Goal: Find specific page/section: Find specific page/section

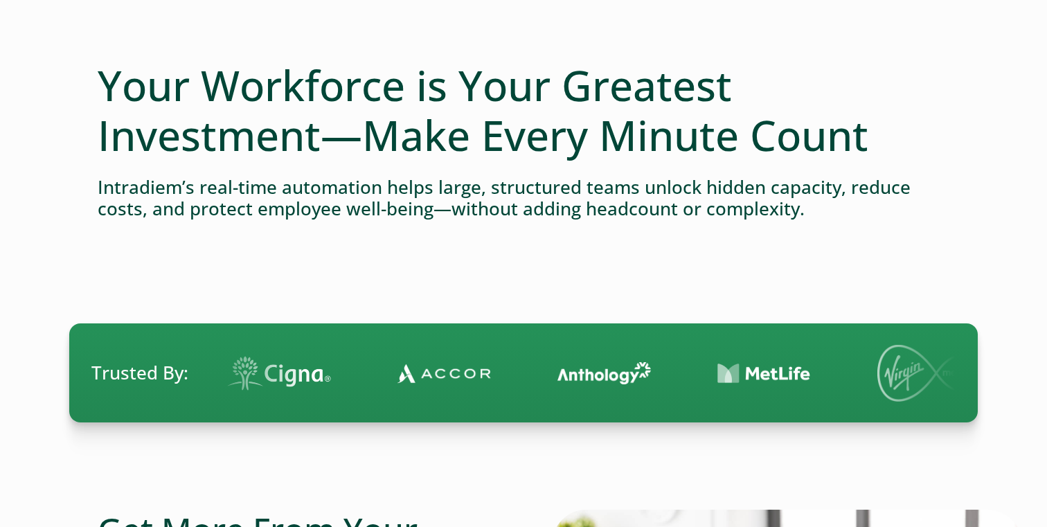
scroll to position [129, 0]
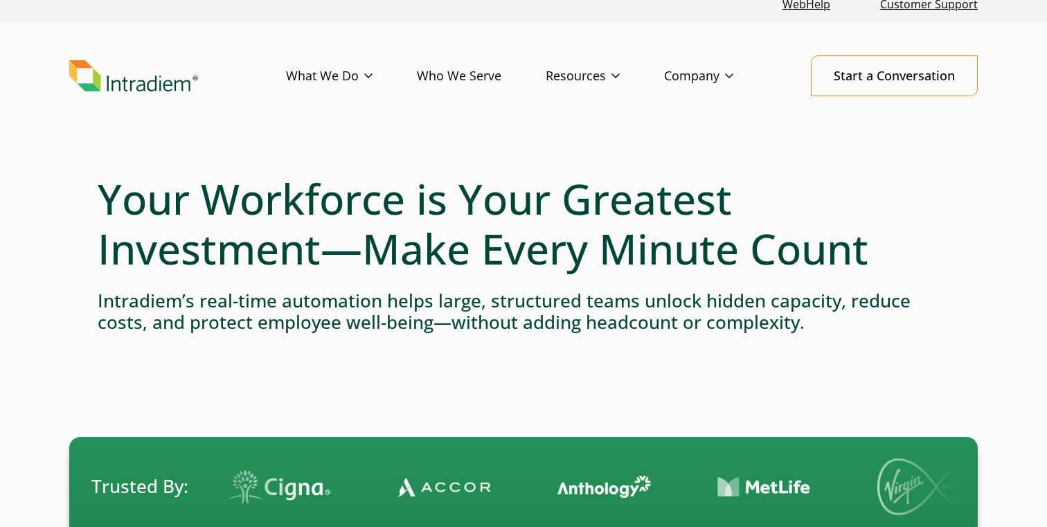
scroll to position [0, 0]
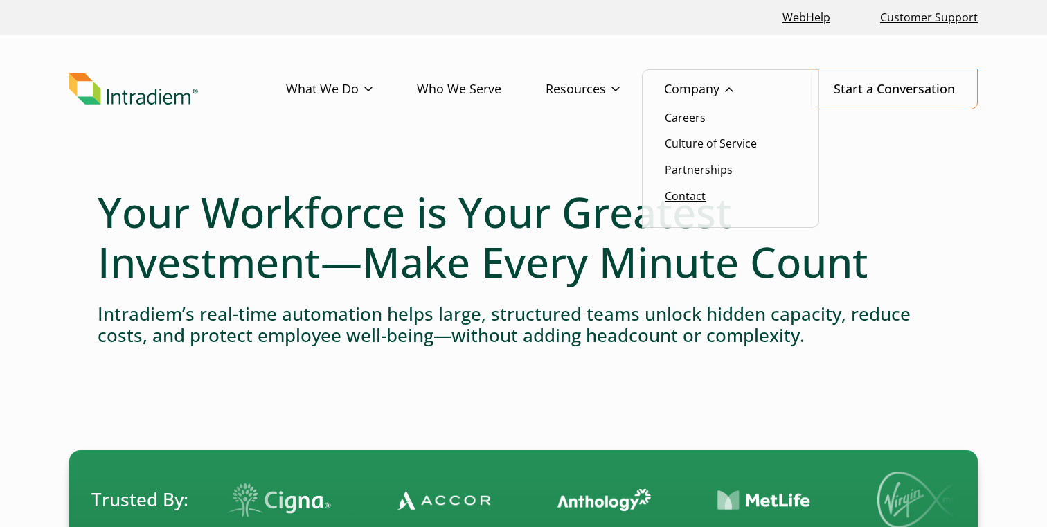
click at [689, 199] on link "Contact" at bounding box center [685, 195] width 41 height 15
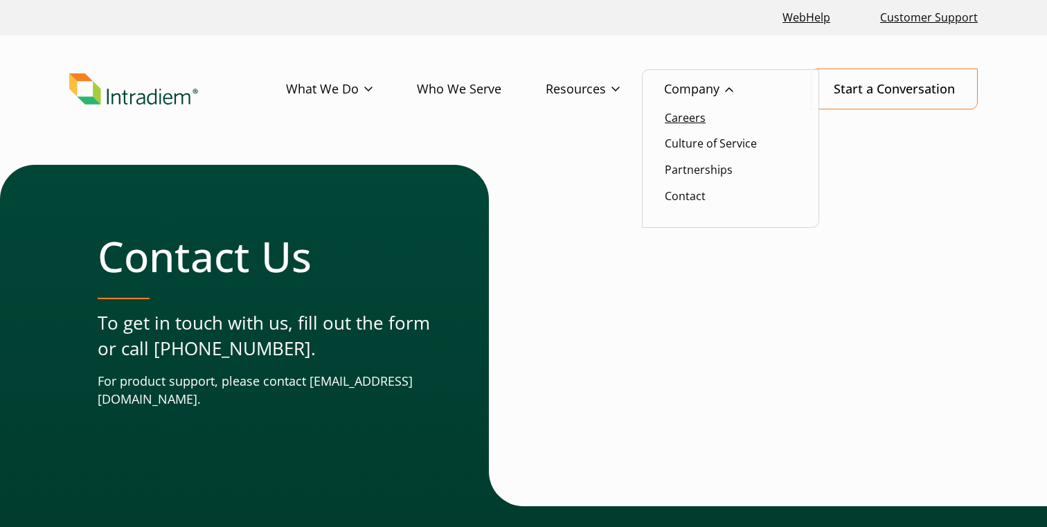
click at [691, 119] on link "Careers" at bounding box center [685, 117] width 41 height 15
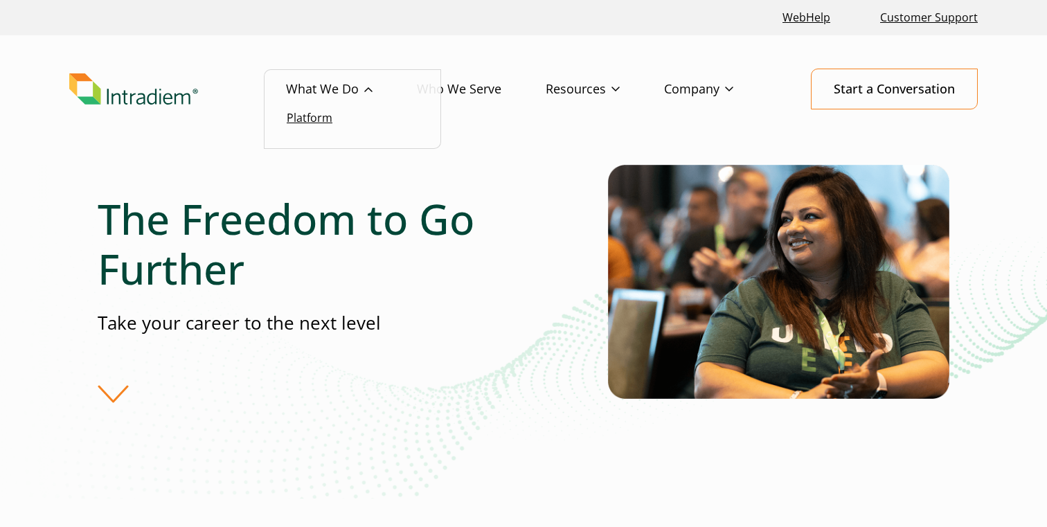
click at [327, 114] on link "Platform" at bounding box center [310, 117] width 46 height 15
